Goal: Task Accomplishment & Management: Manage account settings

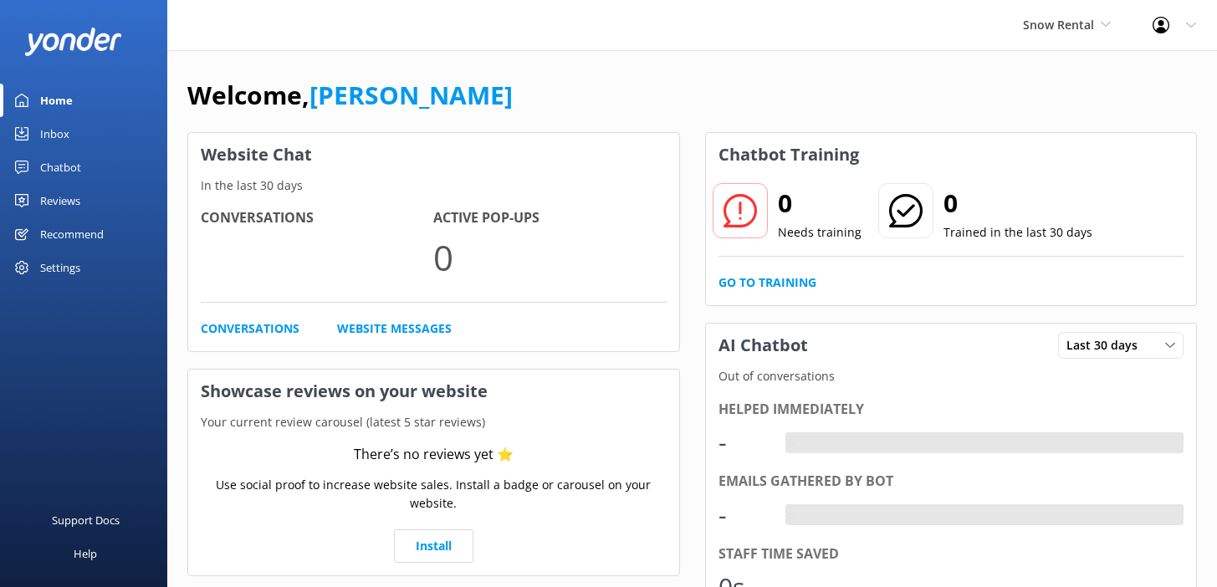
click at [306, 84] on h1 "Welcome, Mikayla" at bounding box center [349, 95] width 325 height 40
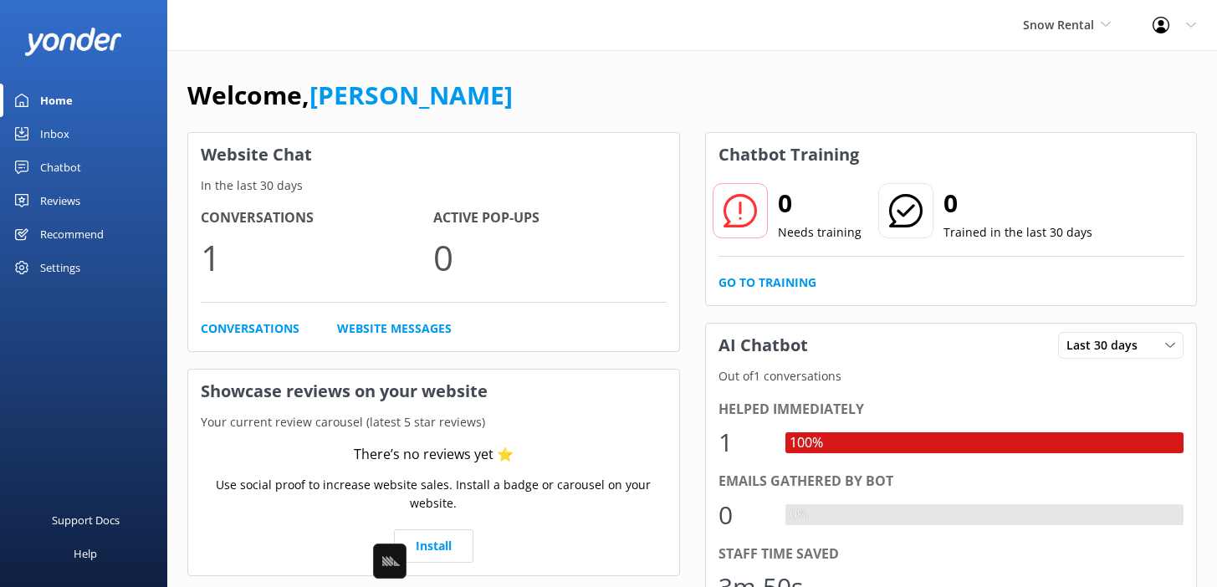
click at [64, 181] on div "Chatbot" at bounding box center [60, 167] width 41 height 33
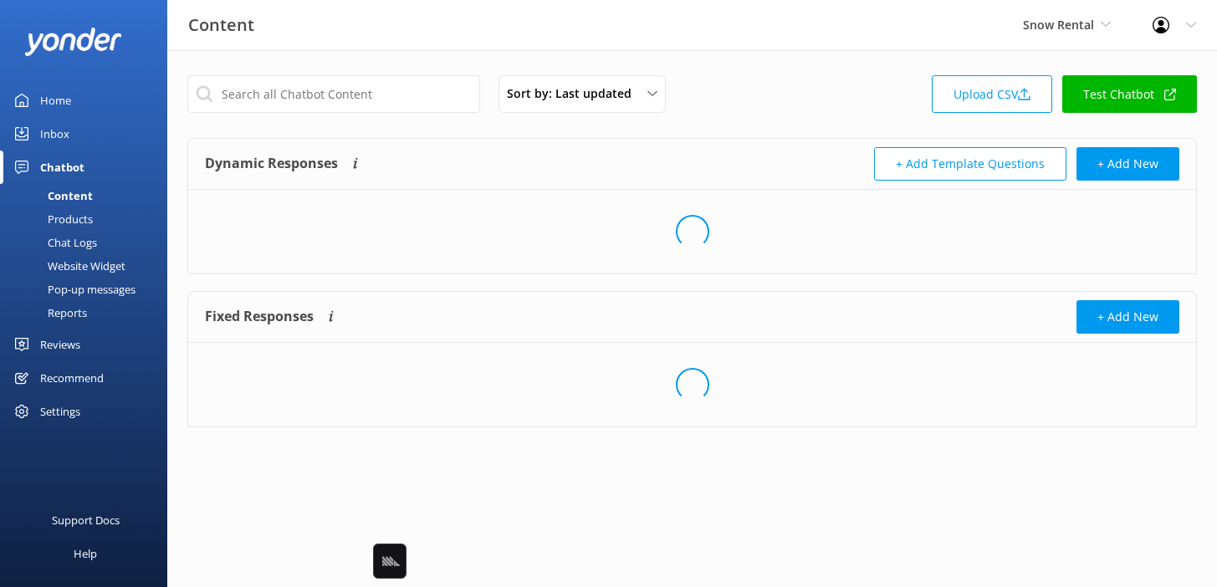
click at [92, 215] on div "Products" at bounding box center [51, 218] width 83 height 23
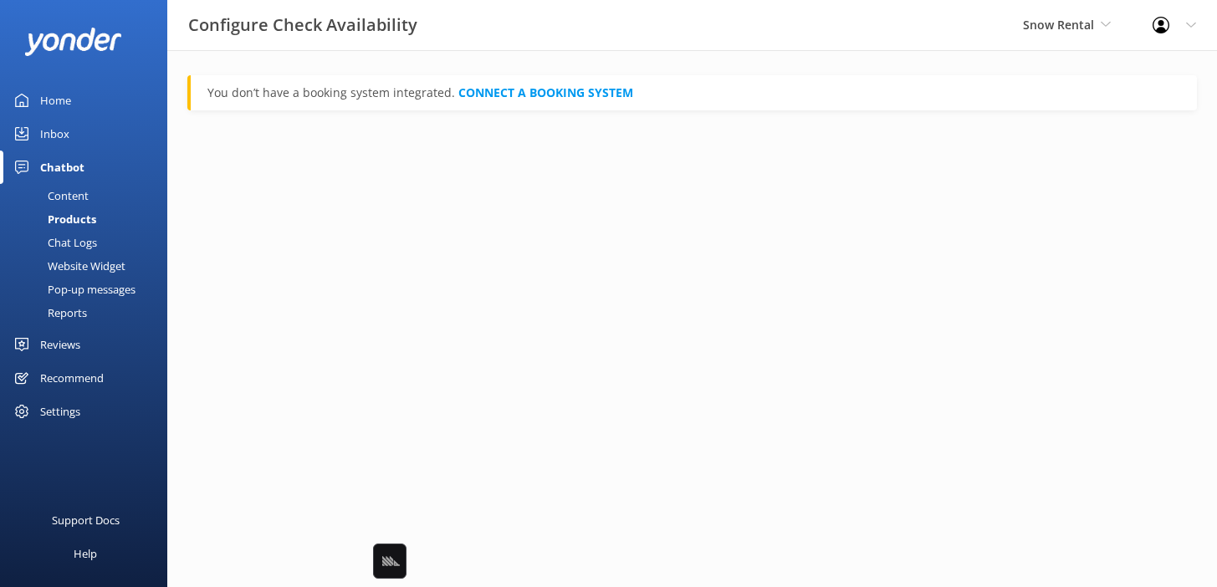
click at [419, 181] on html "Configure Check Availability Snow Rental Black Cat Cruises Banff Airporter Inte…" at bounding box center [608, 293] width 1217 height 587
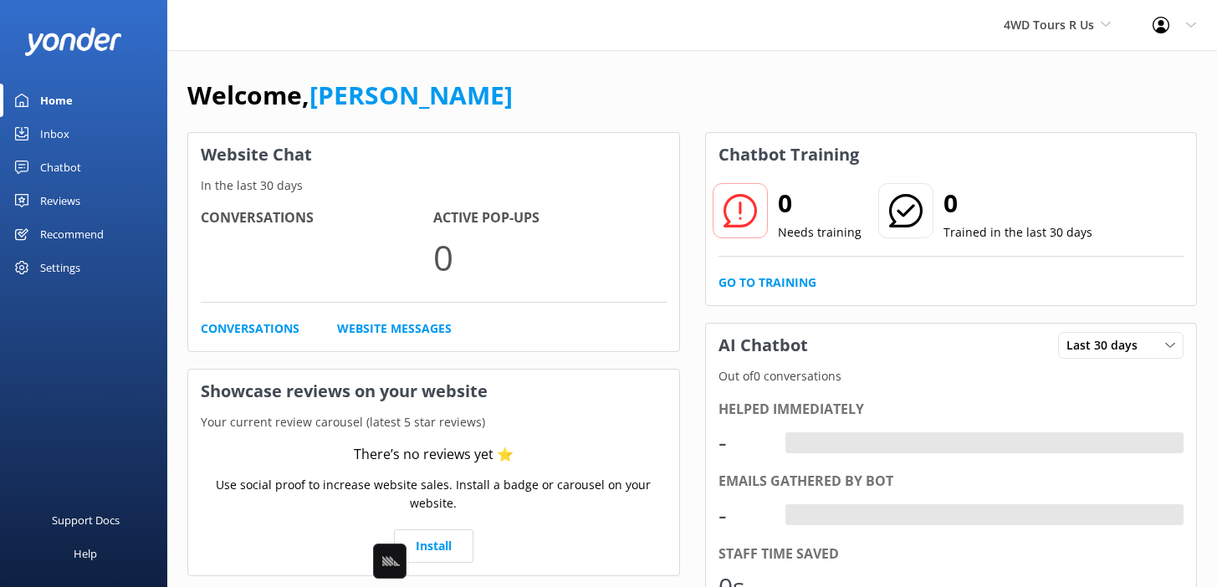
click at [341, 54] on div "Welcome, [PERSON_NAME] Website Chat In the last 30 days Conversations Active Po…" at bounding box center [692, 575] width 1050 height 1051
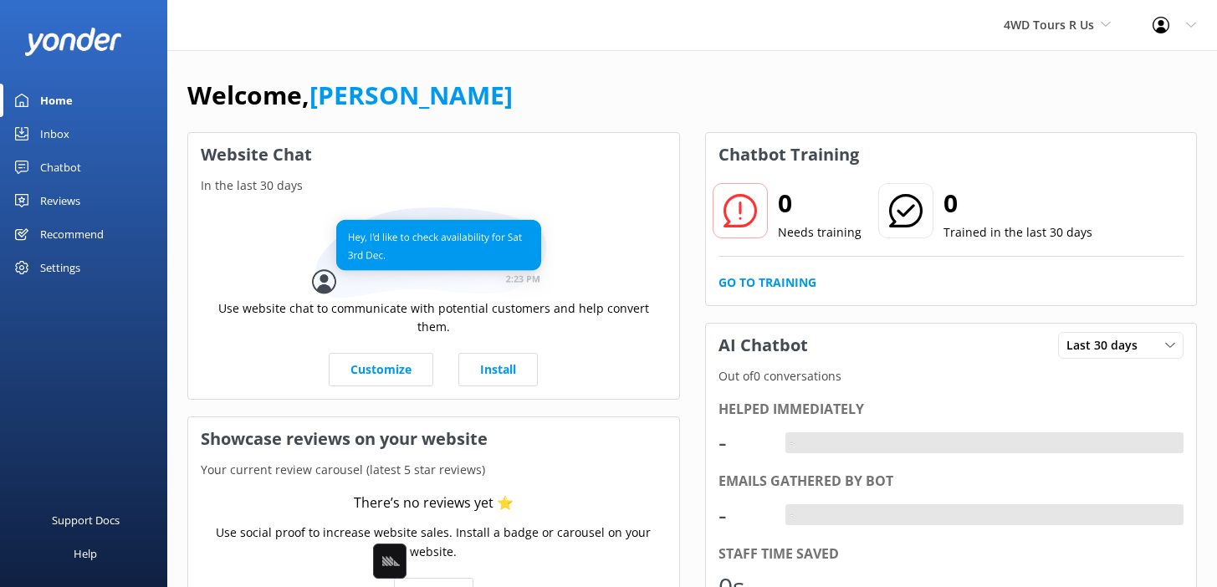
click at [94, 161] on link "Chatbot" at bounding box center [83, 167] width 167 height 33
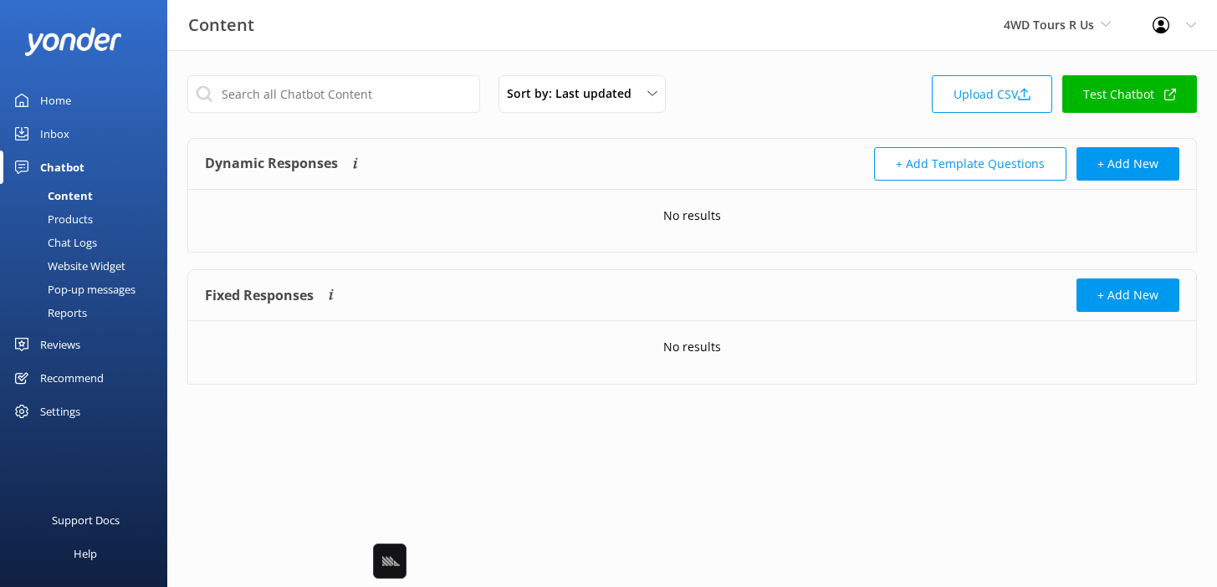
click at [62, 220] on div "Products" at bounding box center [51, 218] width 83 height 23
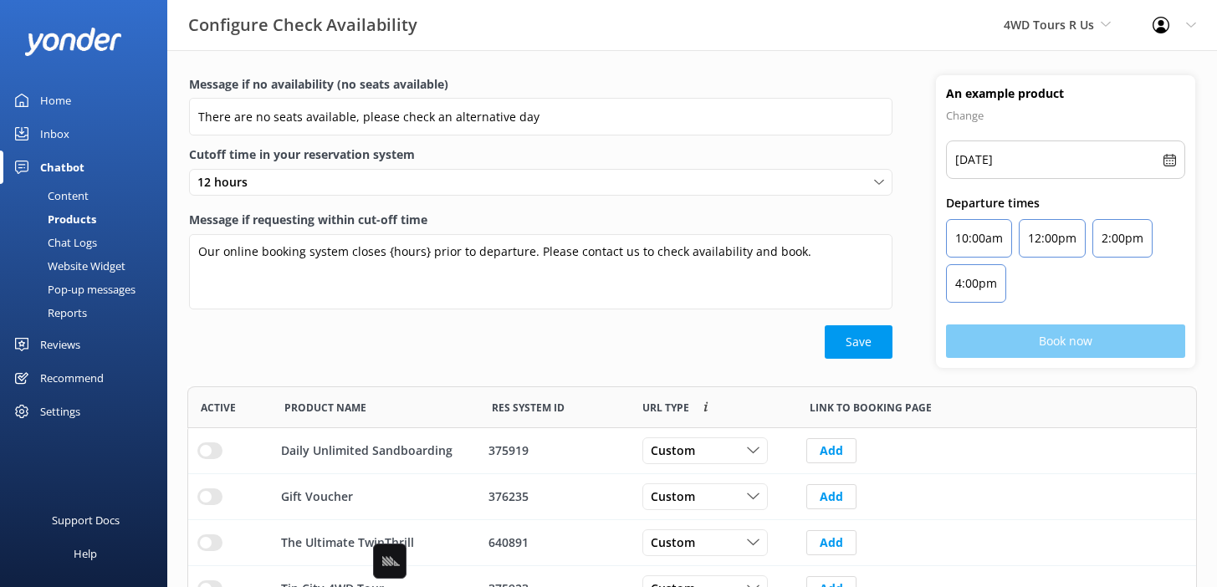
scroll to position [105, 0]
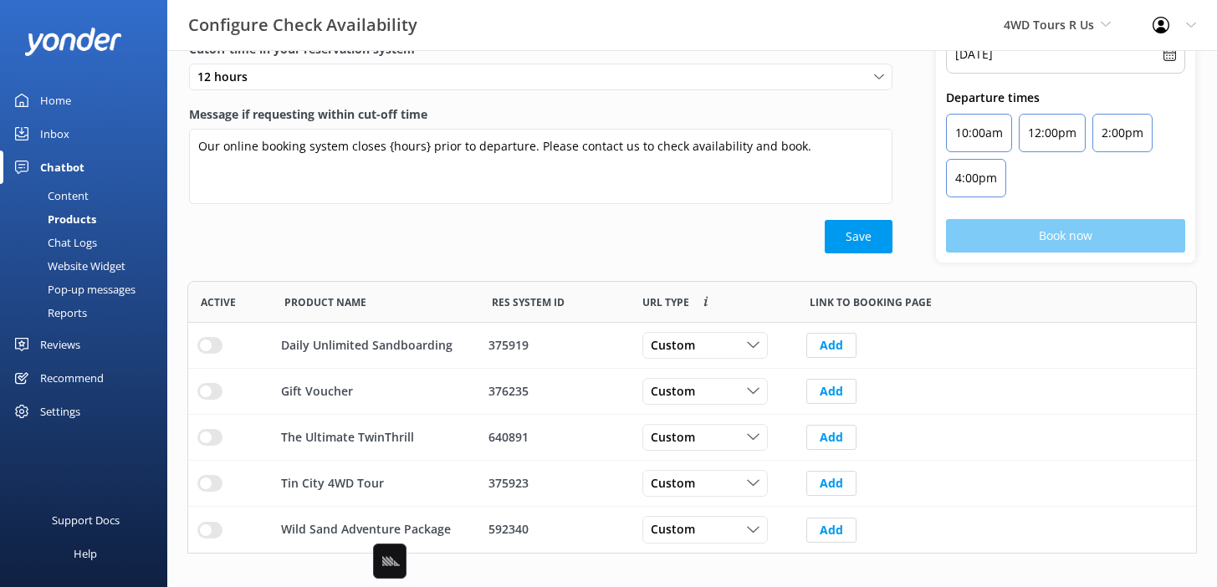
click at [299, 220] on div "Save" at bounding box center [541, 236] width 704 height 33
click at [69, 417] on div "Settings" at bounding box center [60, 411] width 40 height 33
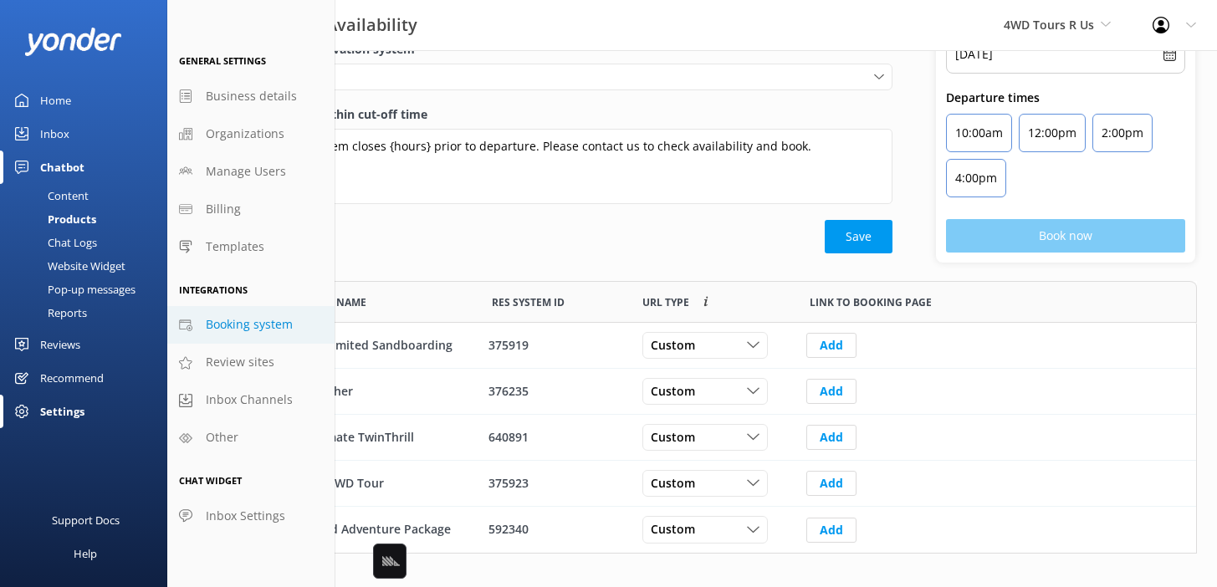
click at [248, 315] on link "Booking system" at bounding box center [250, 325] width 167 height 38
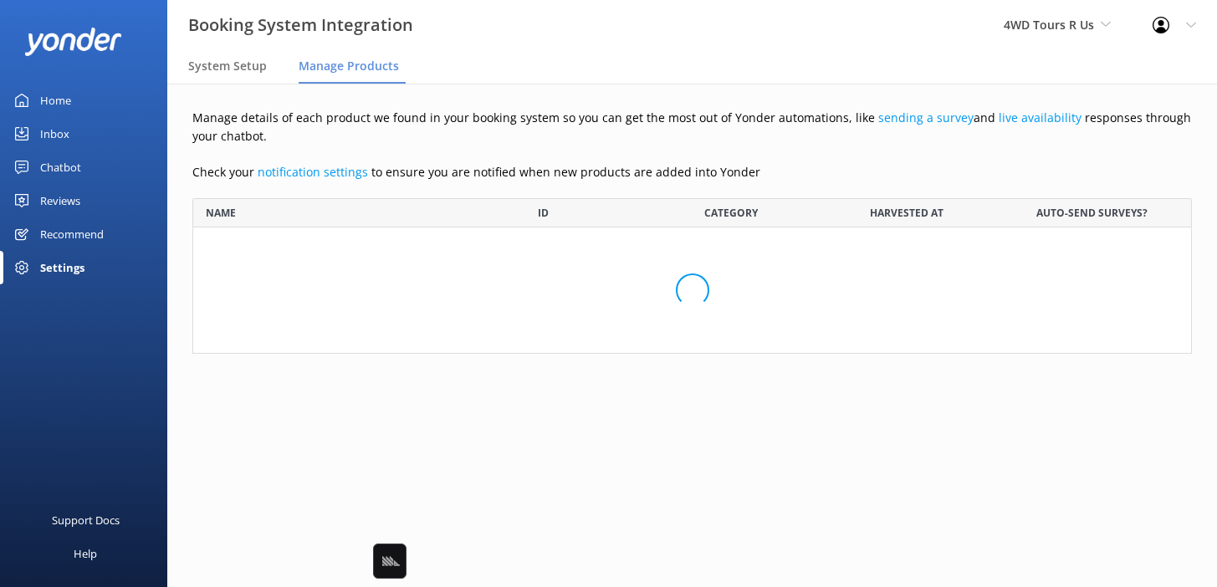
scroll to position [239, 1000]
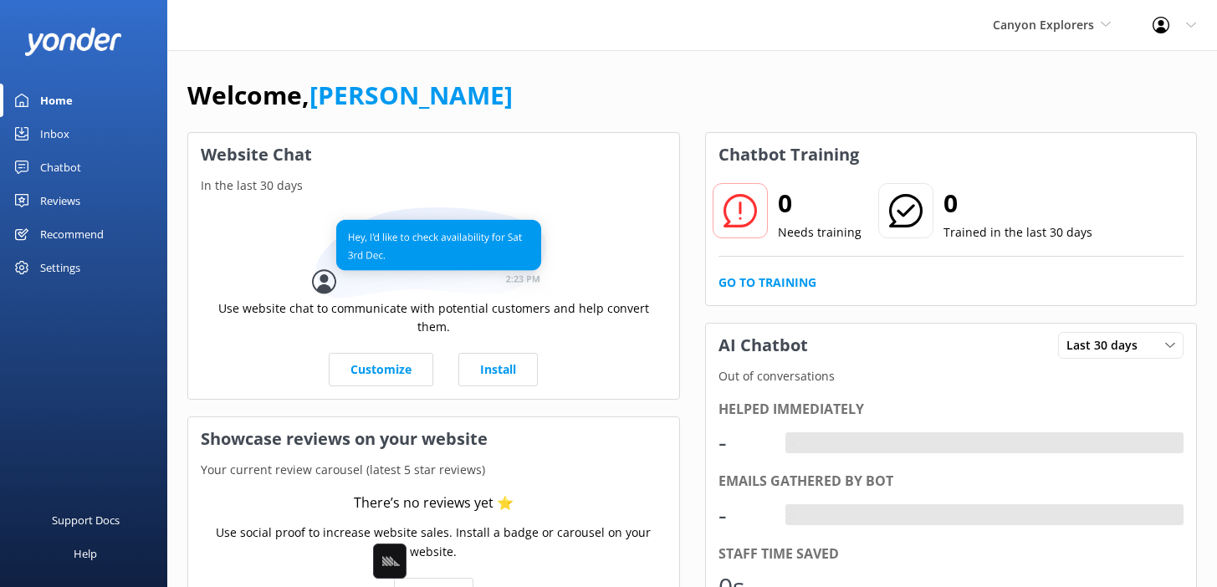
click at [89, 172] on link "Chatbot" at bounding box center [83, 167] width 167 height 33
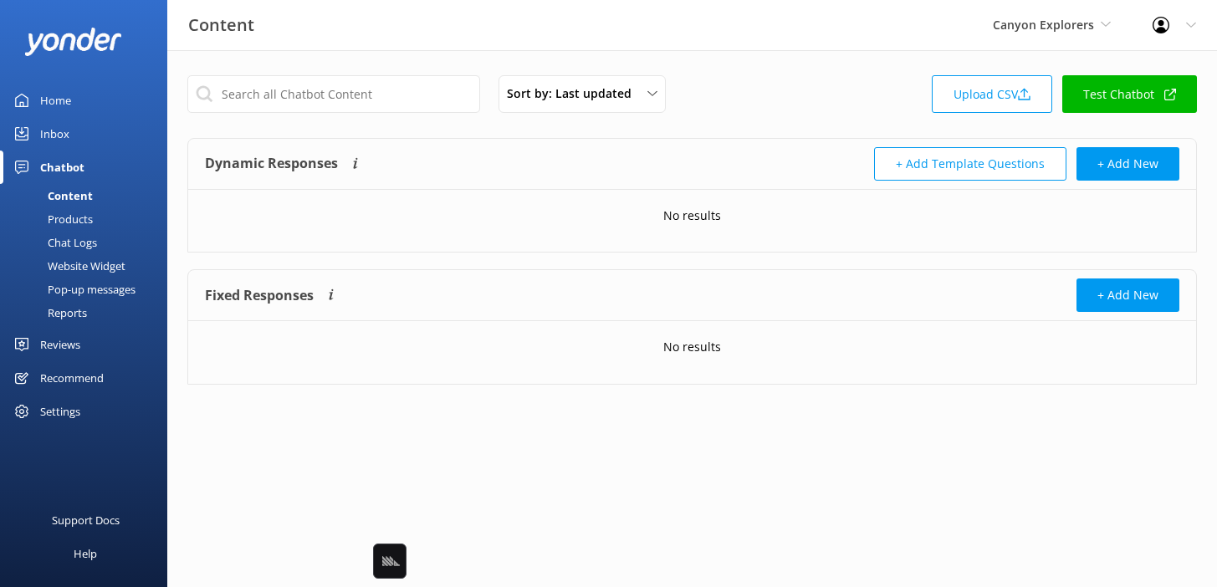
click at [94, 221] on link "Products" at bounding box center [88, 218] width 157 height 23
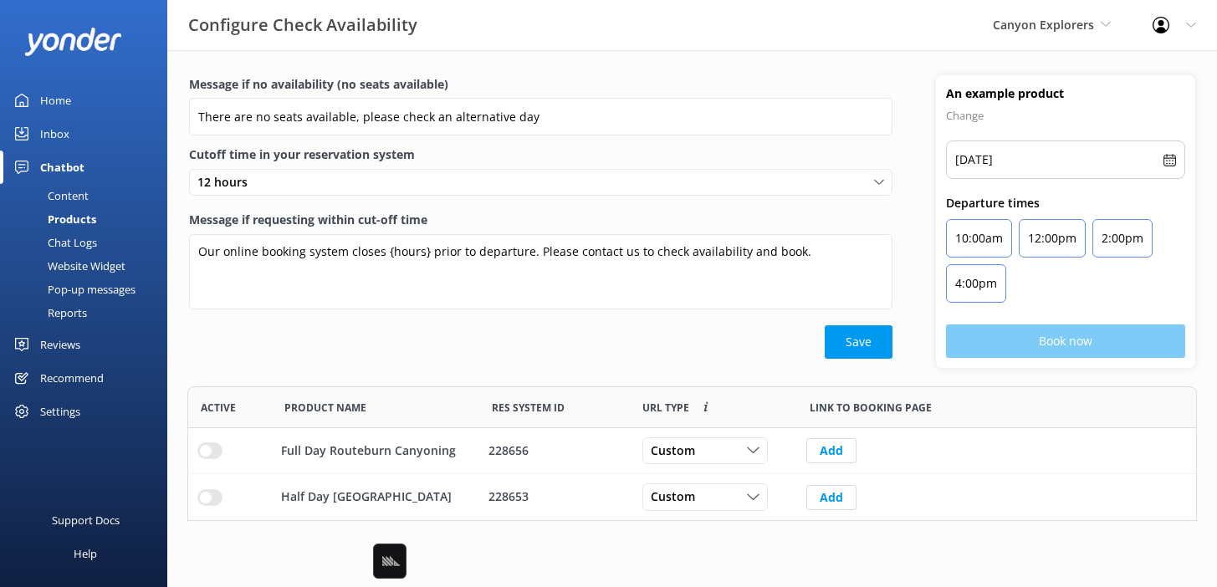
scroll to position [135, 1010]
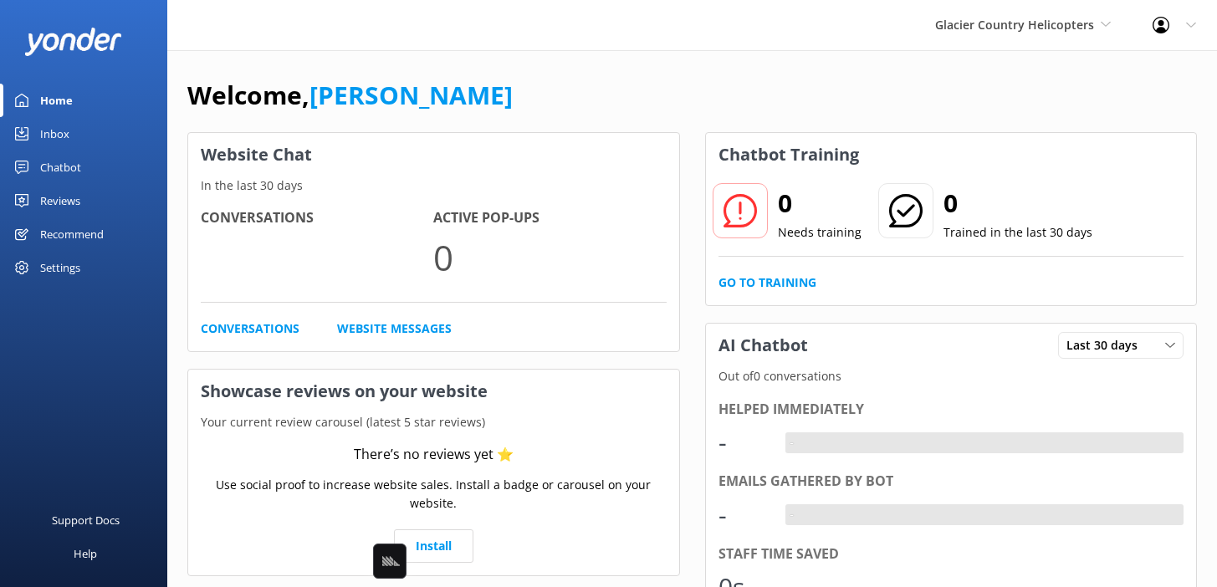
click at [79, 252] on div "Settings" at bounding box center [60, 267] width 40 height 33
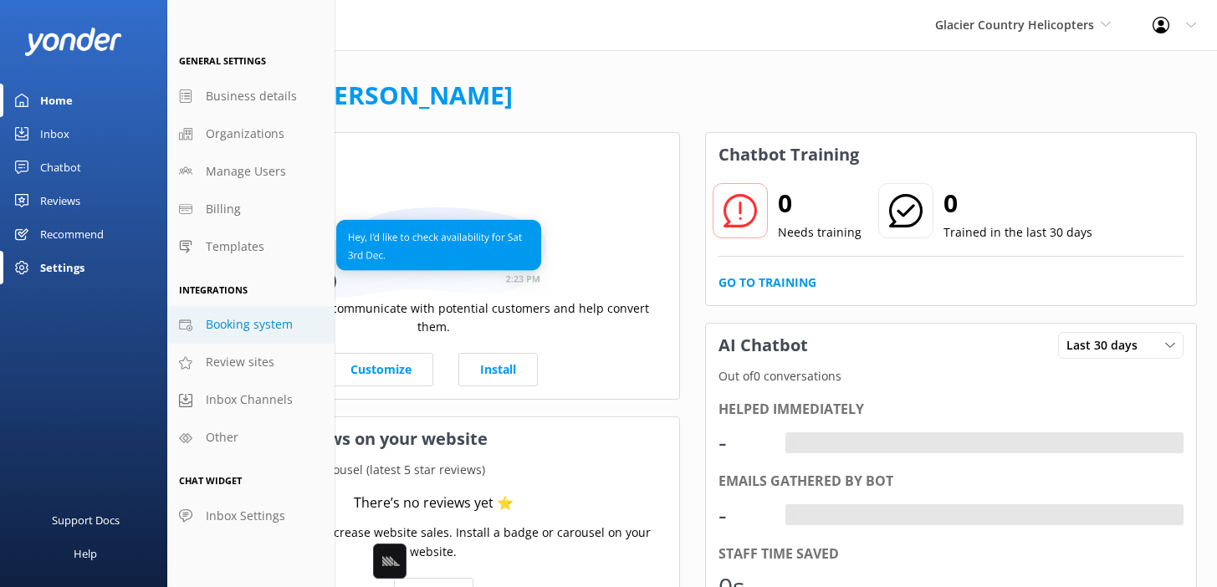
click at [285, 322] on span "Booking system" at bounding box center [249, 324] width 87 height 18
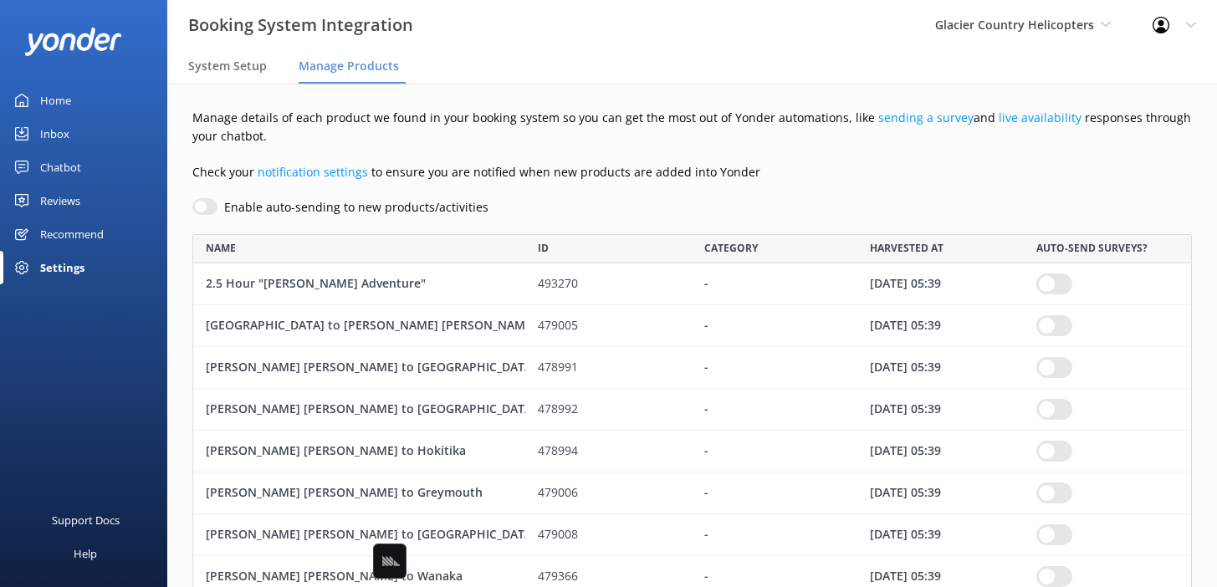
scroll to position [1494, 1000]
click at [88, 166] on link "Chatbot" at bounding box center [83, 167] width 167 height 33
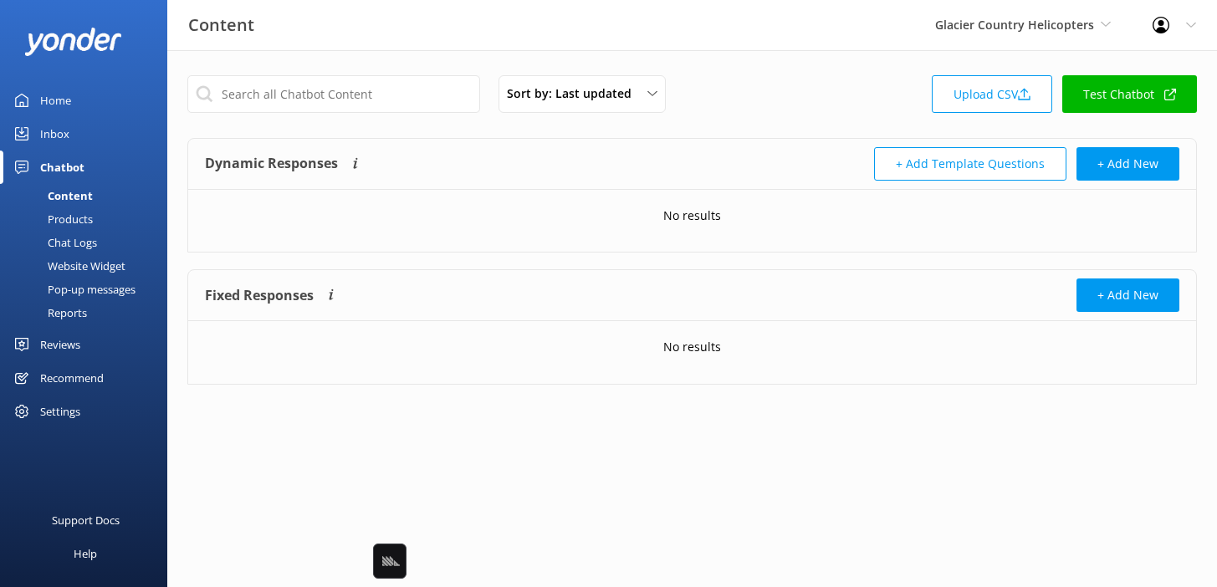
click at [86, 215] on div "Products" at bounding box center [51, 218] width 83 height 23
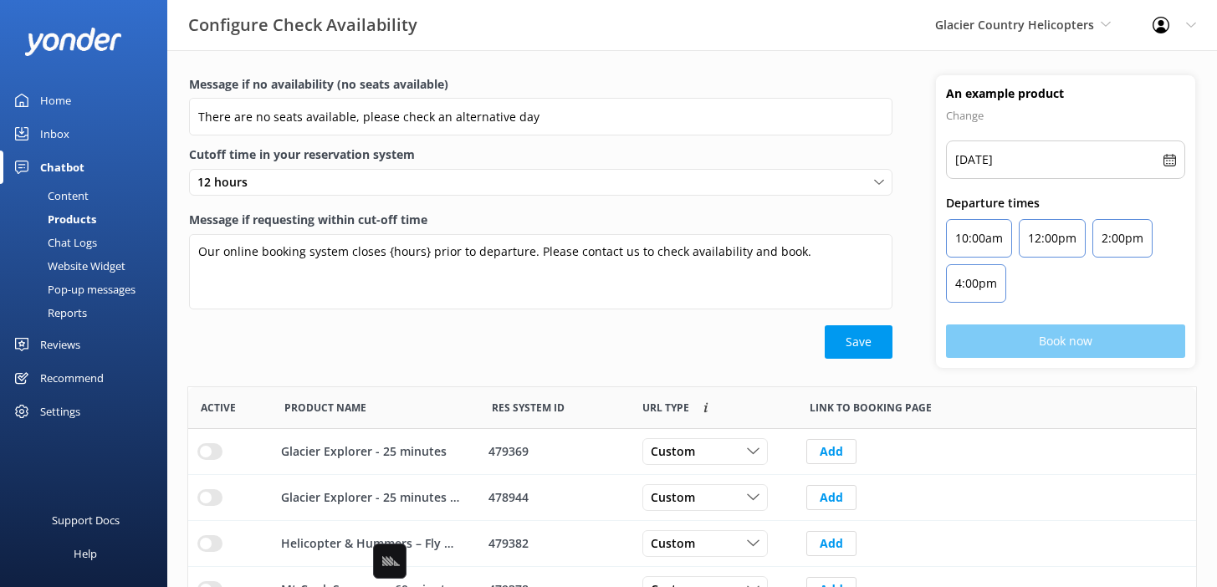
scroll to position [503, 1008]
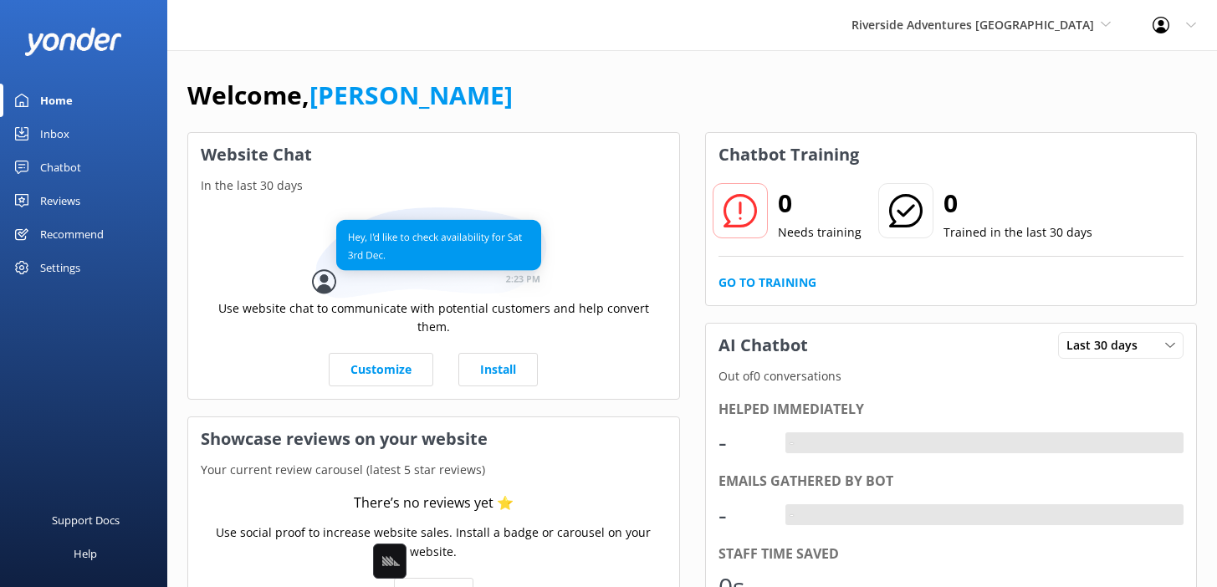
click at [85, 171] on link "Chatbot" at bounding box center [83, 167] width 167 height 33
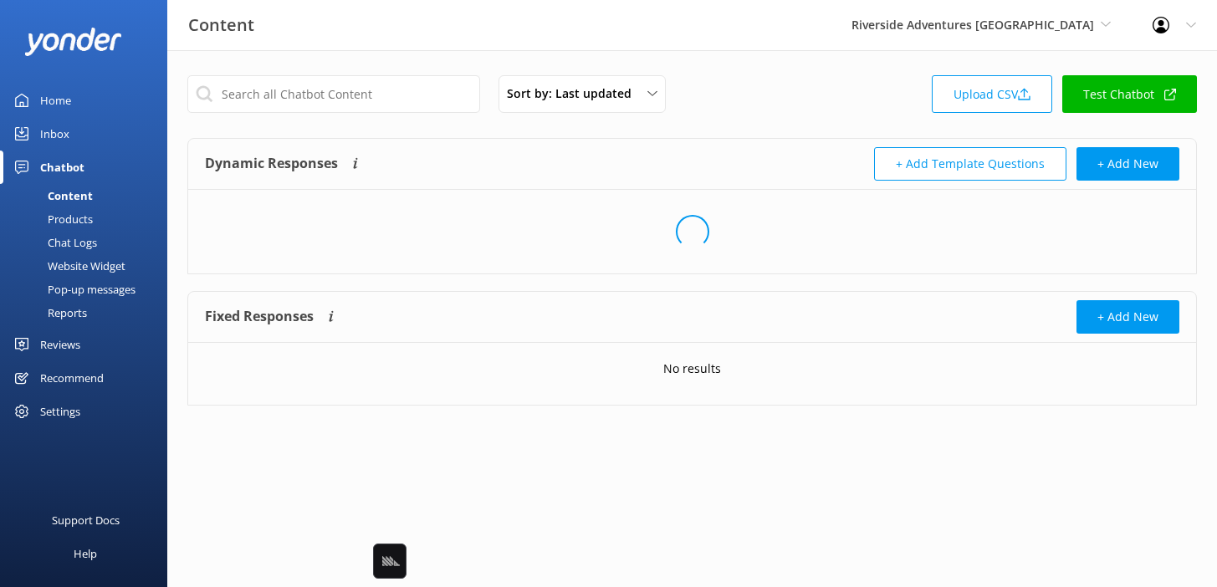
click at [83, 220] on div "Products" at bounding box center [51, 218] width 83 height 23
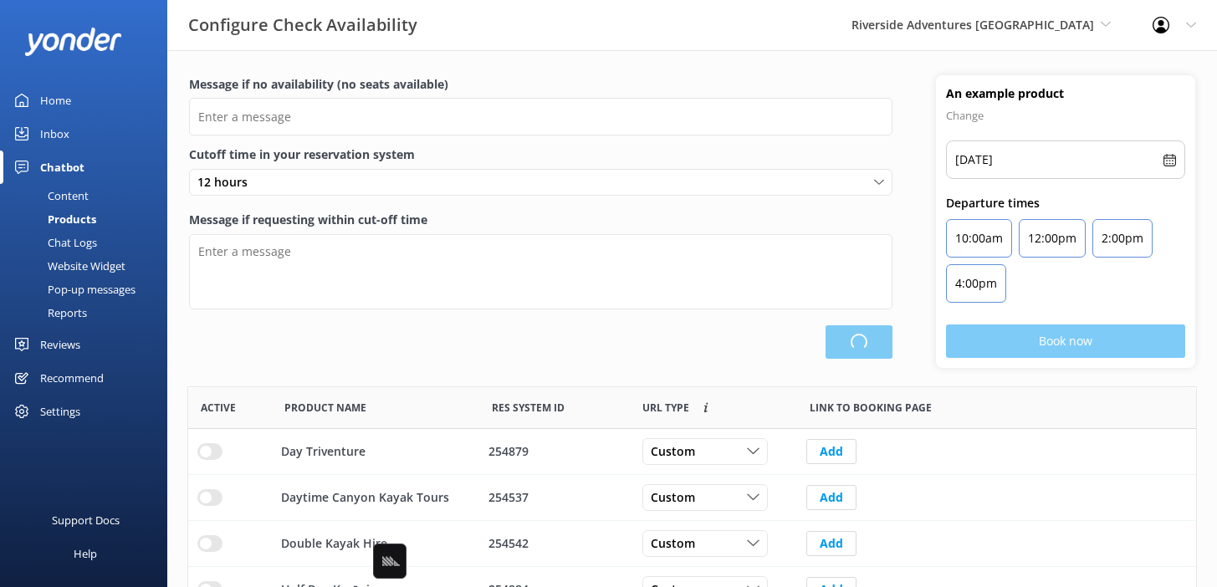
type input "There are no seats available, please check an alternative day"
type textarea "Our online booking system closes {hours} prior to departure. Please contact us …"
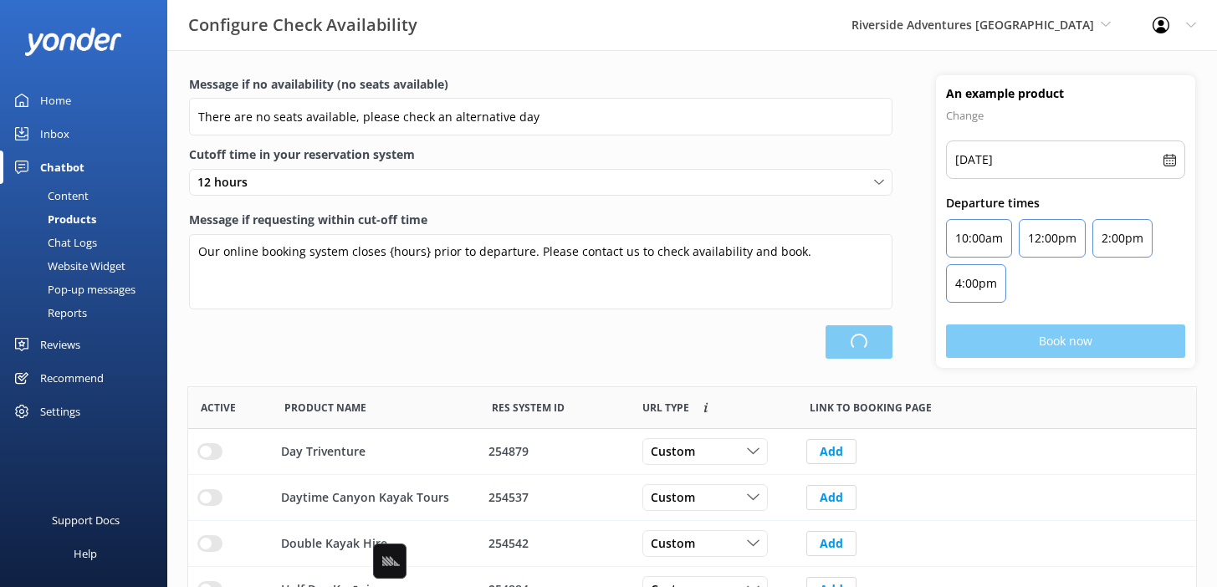
scroll to position [503, 1008]
click at [417, 341] on div "Save" at bounding box center [541, 341] width 704 height 33
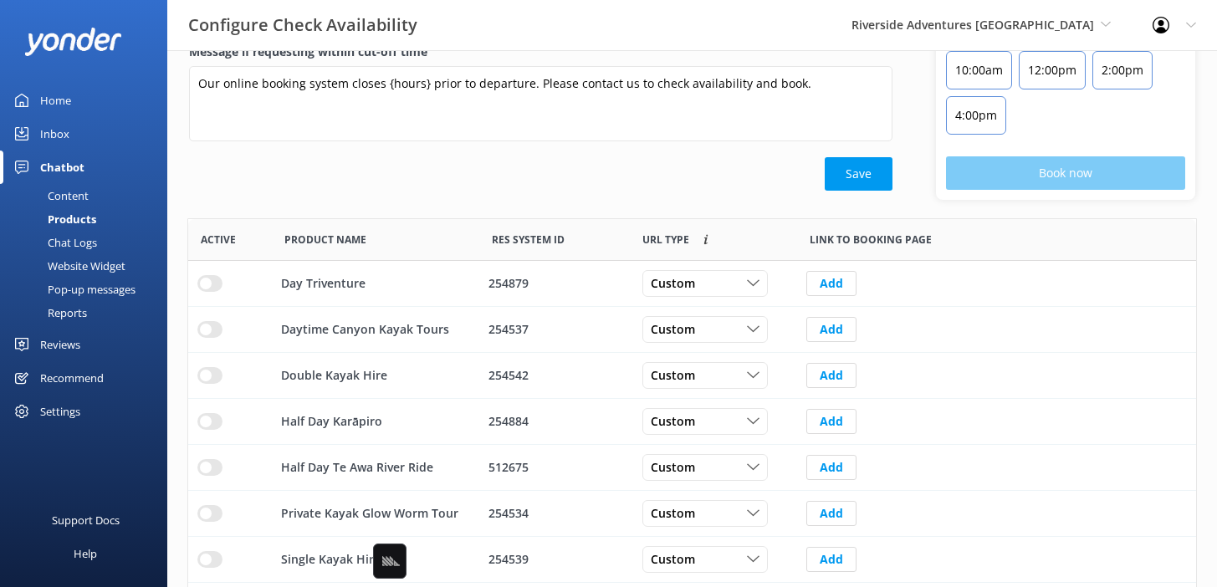
scroll to position [200, 0]
